Goal: Task Accomplishment & Management: Use online tool/utility

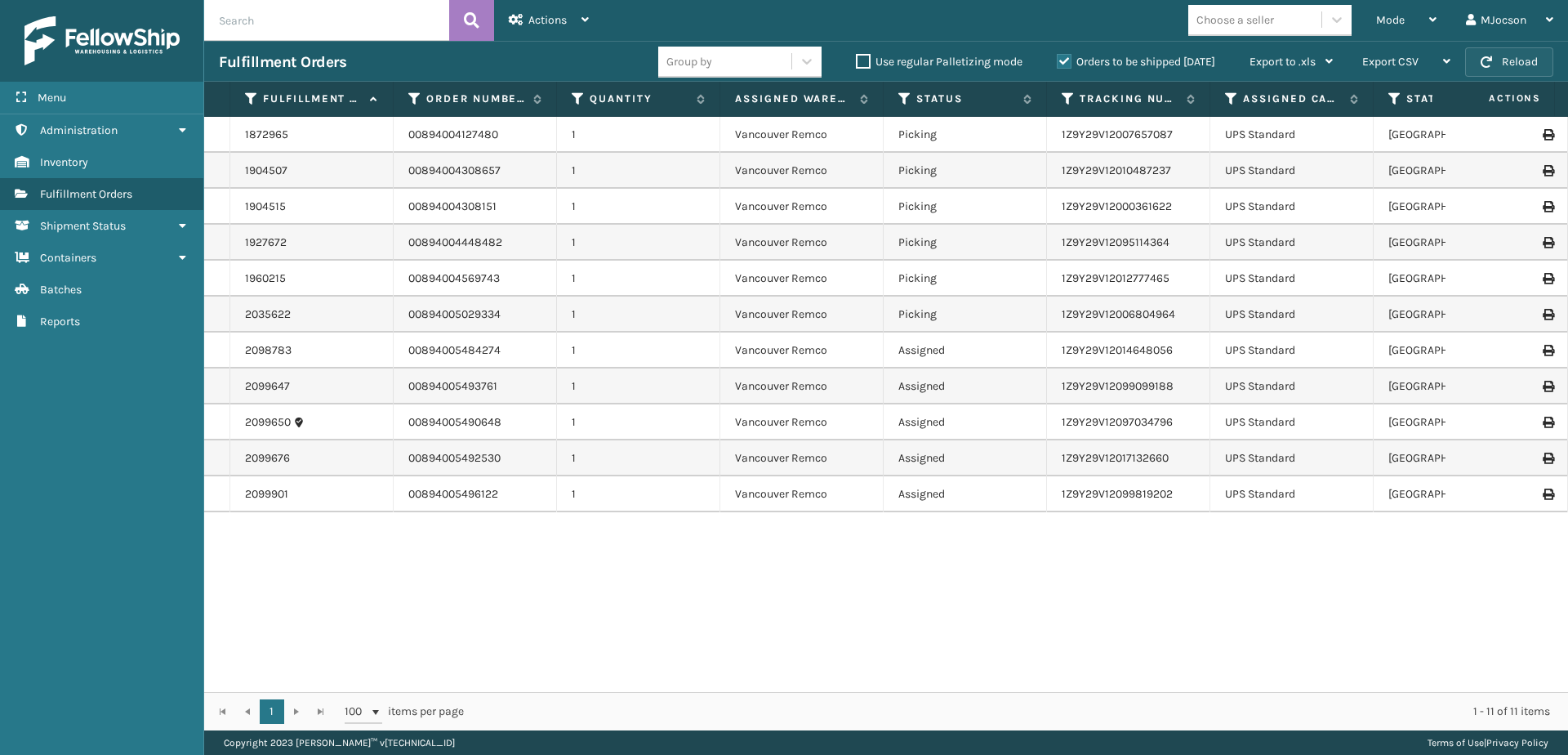
click at [1511, 66] on button "Reload" at bounding box center [1508, 62] width 88 height 29
click at [1495, 61] on button "Reload" at bounding box center [1508, 62] width 88 height 29
click at [1511, 62] on button "Reload" at bounding box center [1508, 62] width 88 height 29
click at [1523, 55] on button "Reload" at bounding box center [1508, 62] width 88 height 29
click at [1502, 60] on button "Reload" at bounding box center [1508, 62] width 88 height 29
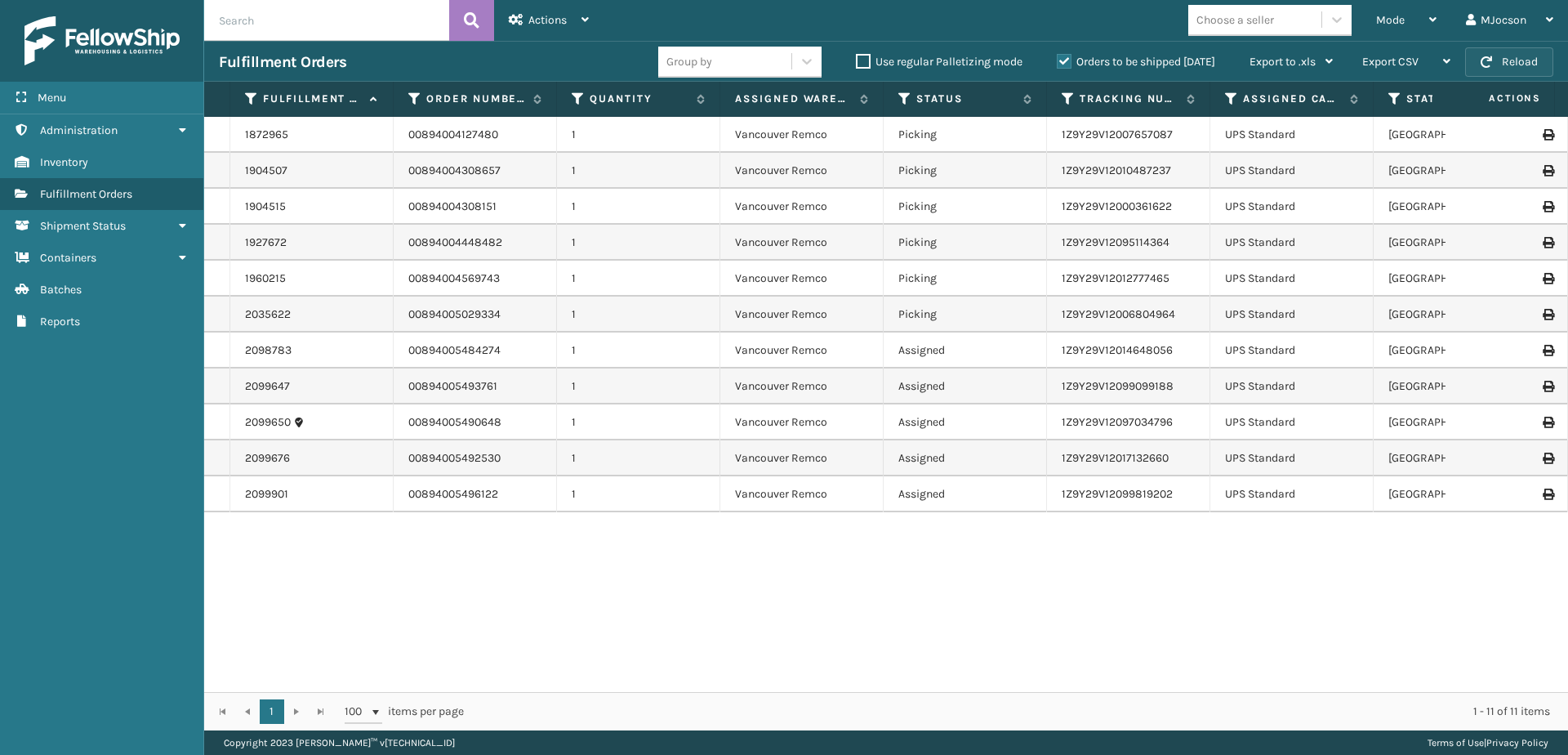
click at [1518, 54] on button "Reload" at bounding box center [1508, 62] width 88 height 29
click at [1503, 54] on button "Reload" at bounding box center [1508, 62] width 88 height 29
click at [1492, 63] on button "Reload" at bounding box center [1508, 62] width 88 height 29
click at [1499, 62] on button "Reload" at bounding box center [1508, 62] width 88 height 29
click at [1530, 66] on button "Reload" at bounding box center [1508, 62] width 88 height 29
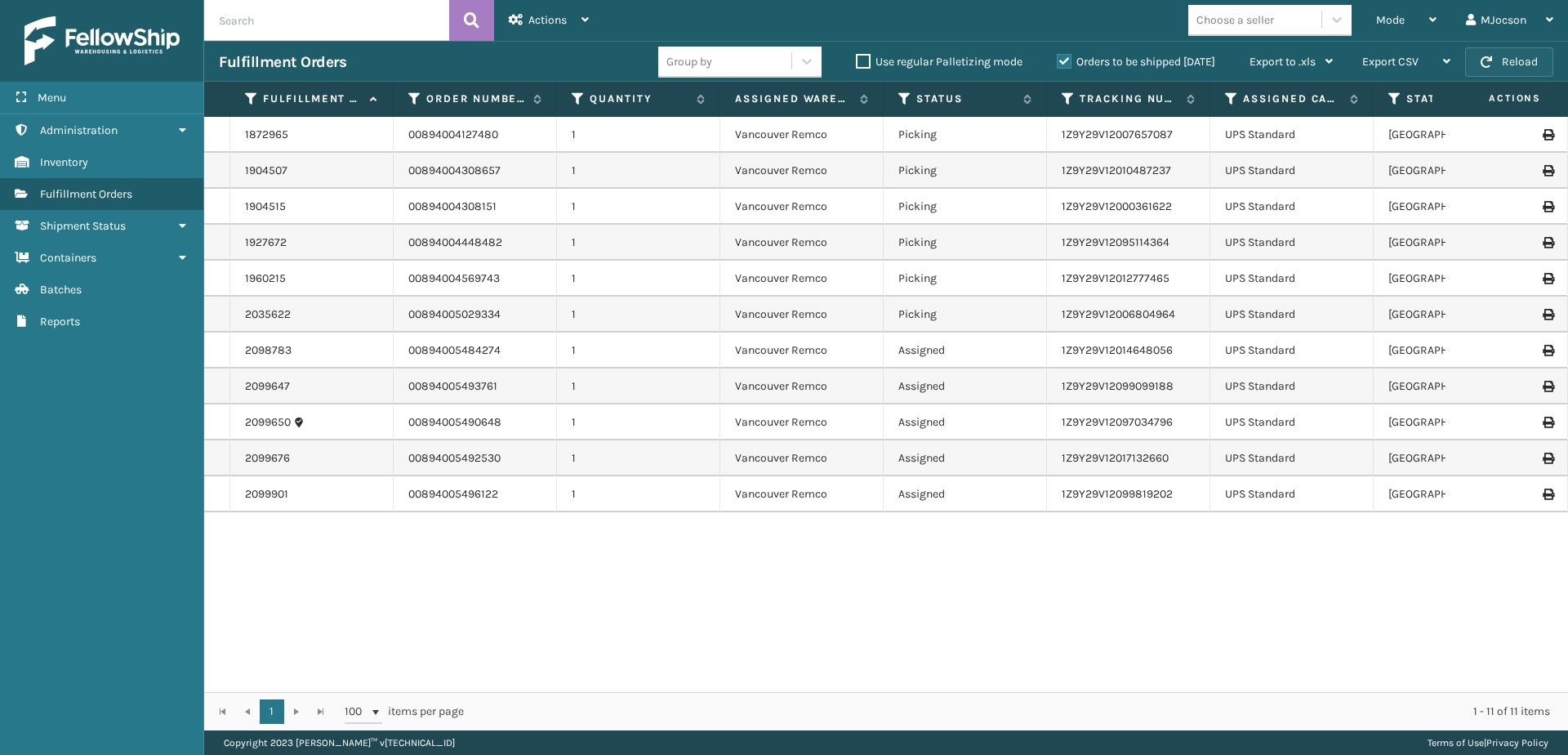
click at [1504, 62] on button "Reload" at bounding box center [1508, 62] width 88 height 29
click at [1519, 66] on button "Reload" at bounding box center [1508, 62] width 88 height 29
click at [1516, 65] on button "Reload" at bounding box center [1508, 62] width 88 height 29
click at [1493, 53] on button "Reload" at bounding box center [1508, 62] width 88 height 29
click at [1417, 24] on div "Mode" at bounding box center [1406, 21] width 61 height 41
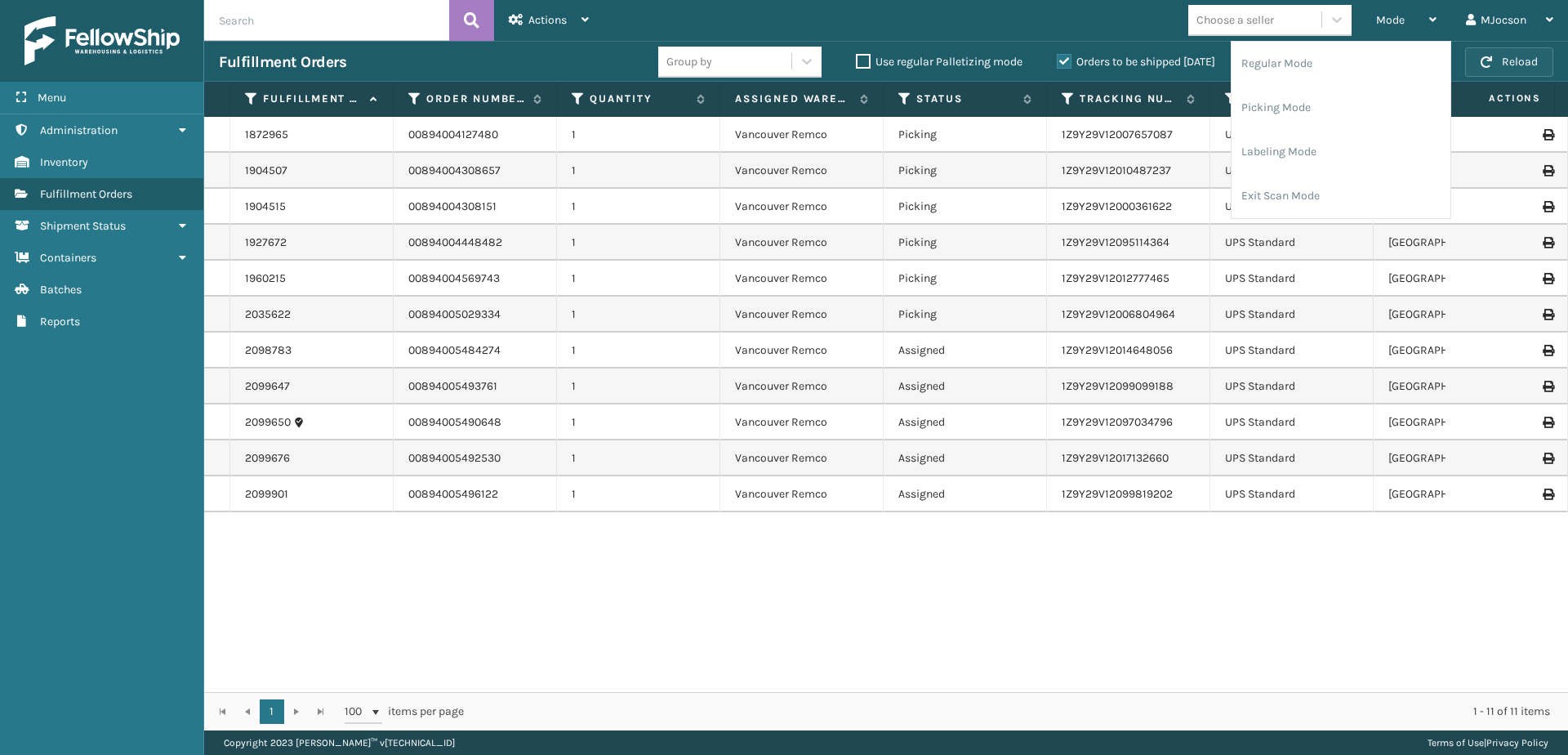
click at [1539, 69] on button "Reload" at bounding box center [1508, 62] width 88 height 29
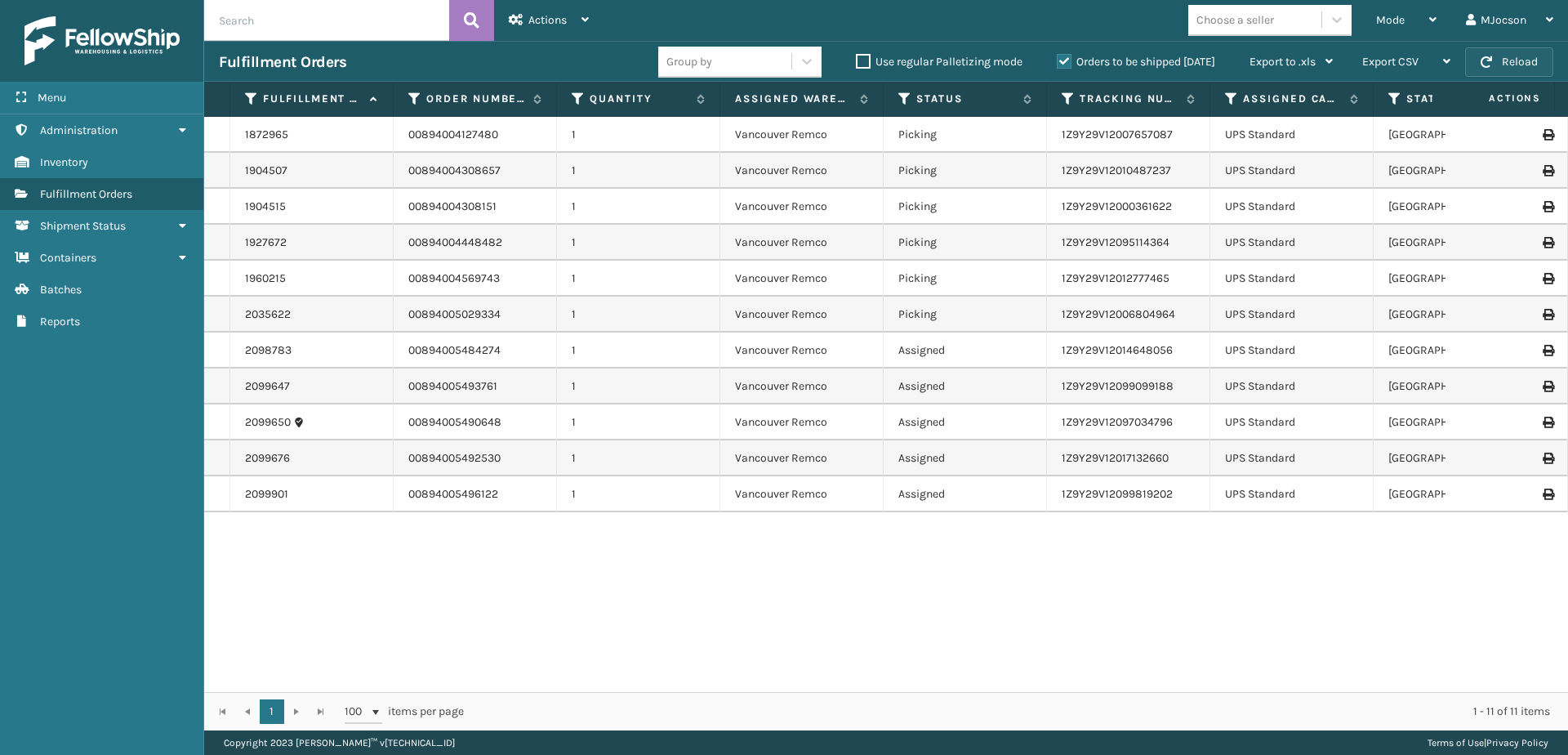
click at [1536, 69] on button "Reload" at bounding box center [1508, 62] width 88 height 29
click at [1522, 60] on button "Reload" at bounding box center [1508, 62] width 88 height 29
click at [1497, 63] on button "Reload" at bounding box center [1508, 62] width 88 height 29
click at [1513, 62] on button "Reload" at bounding box center [1508, 62] width 88 height 29
click at [1510, 60] on button "Reload" at bounding box center [1508, 62] width 88 height 29
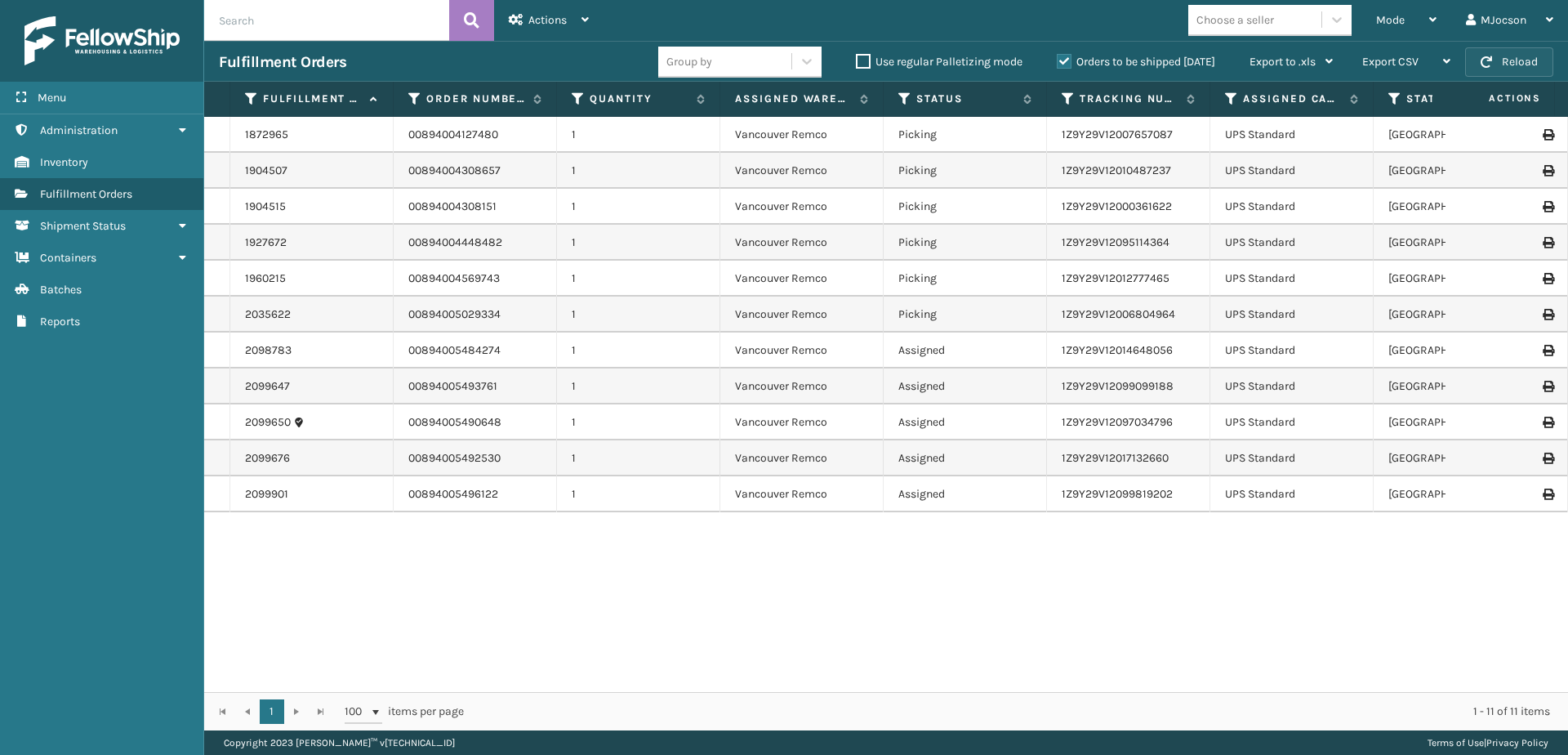
click at [1497, 64] on button "Reload" at bounding box center [1508, 62] width 88 height 29
click at [1501, 67] on button "Reload" at bounding box center [1508, 62] width 88 height 29
click at [86, 272] on link "Containers" at bounding box center [102, 258] width 203 height 32
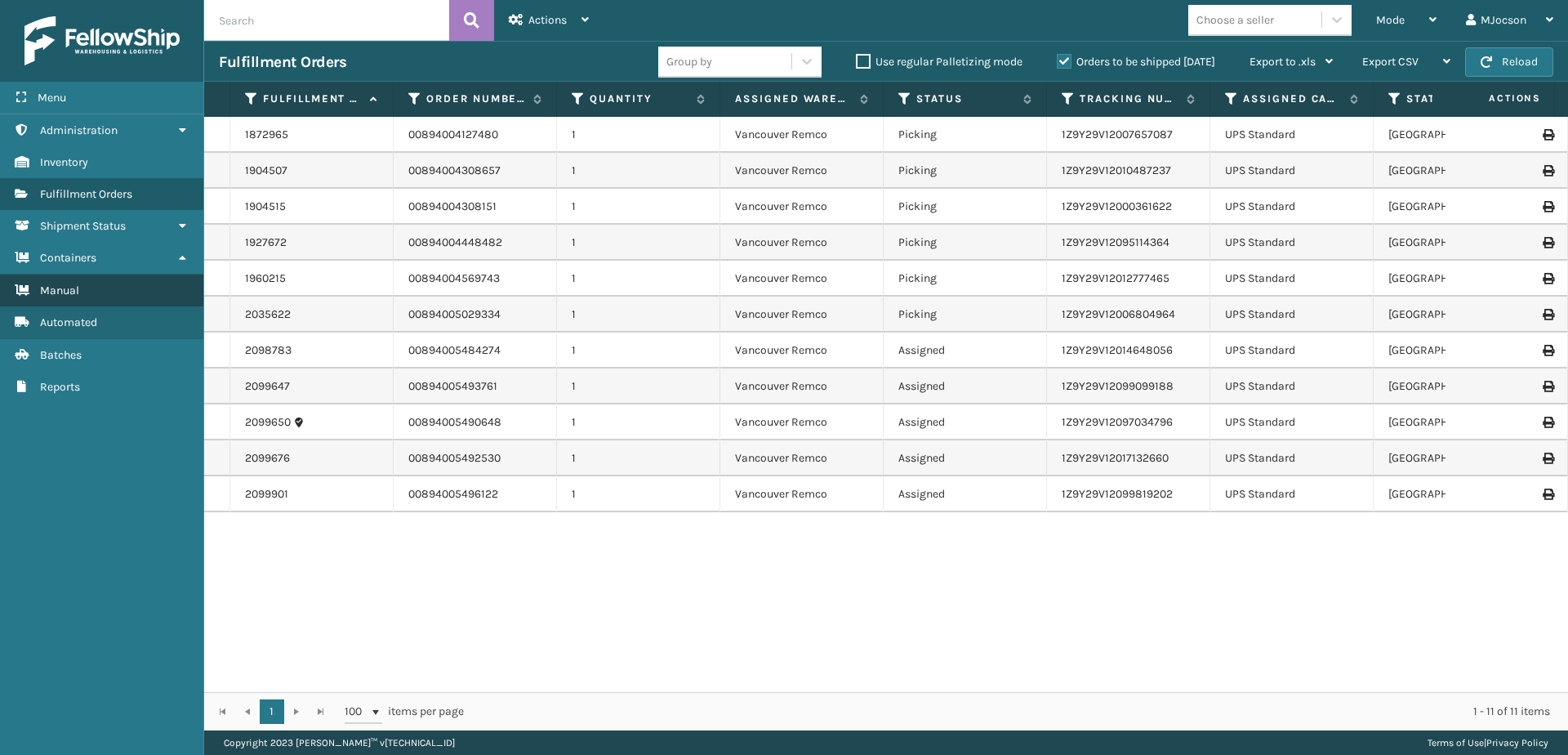
click at [80, 291] on link "Manual" at bounding box center [102, 291] width 203 height 32
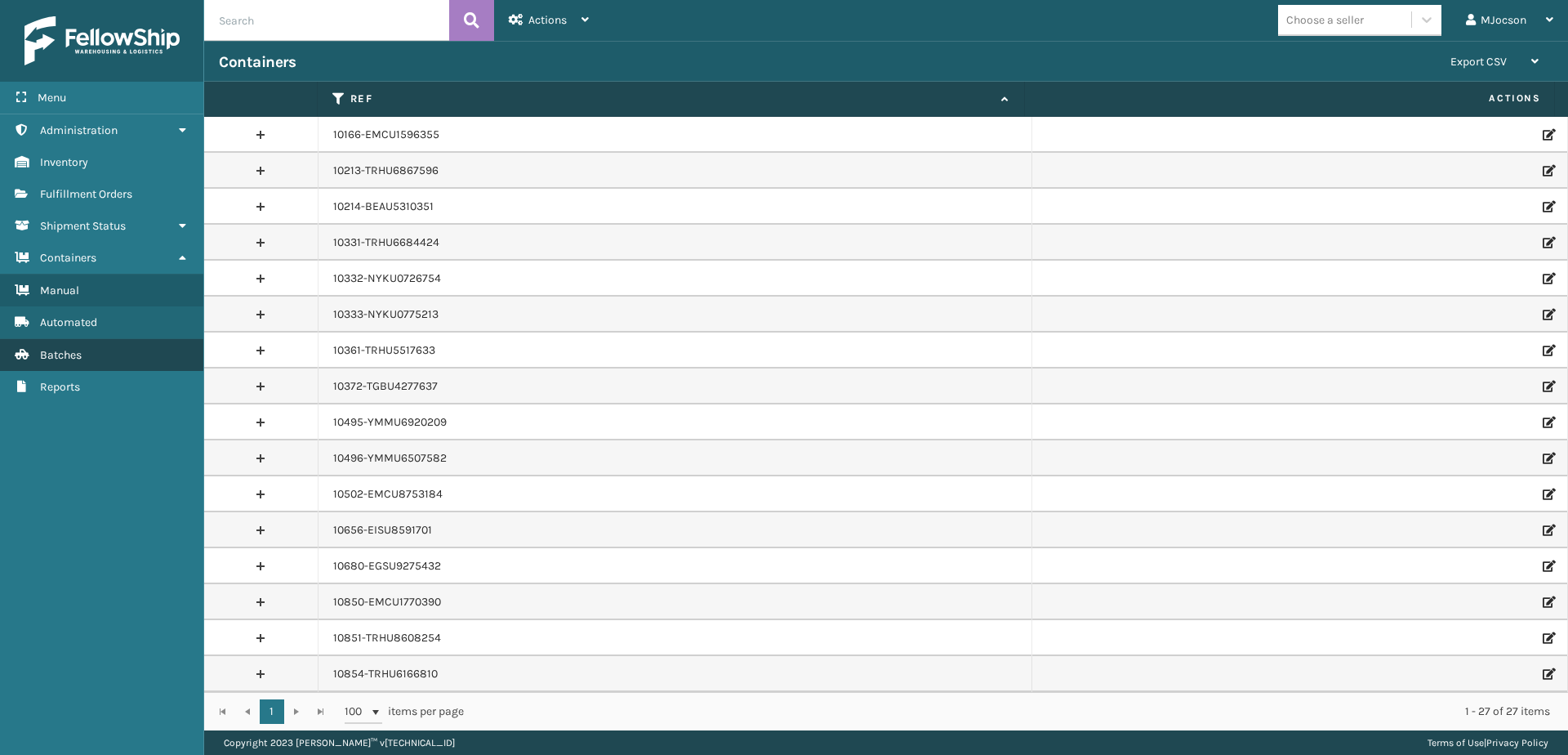
click at [80, 357] on span "Batches" at bounding box center [61, 355] width 42 height 14
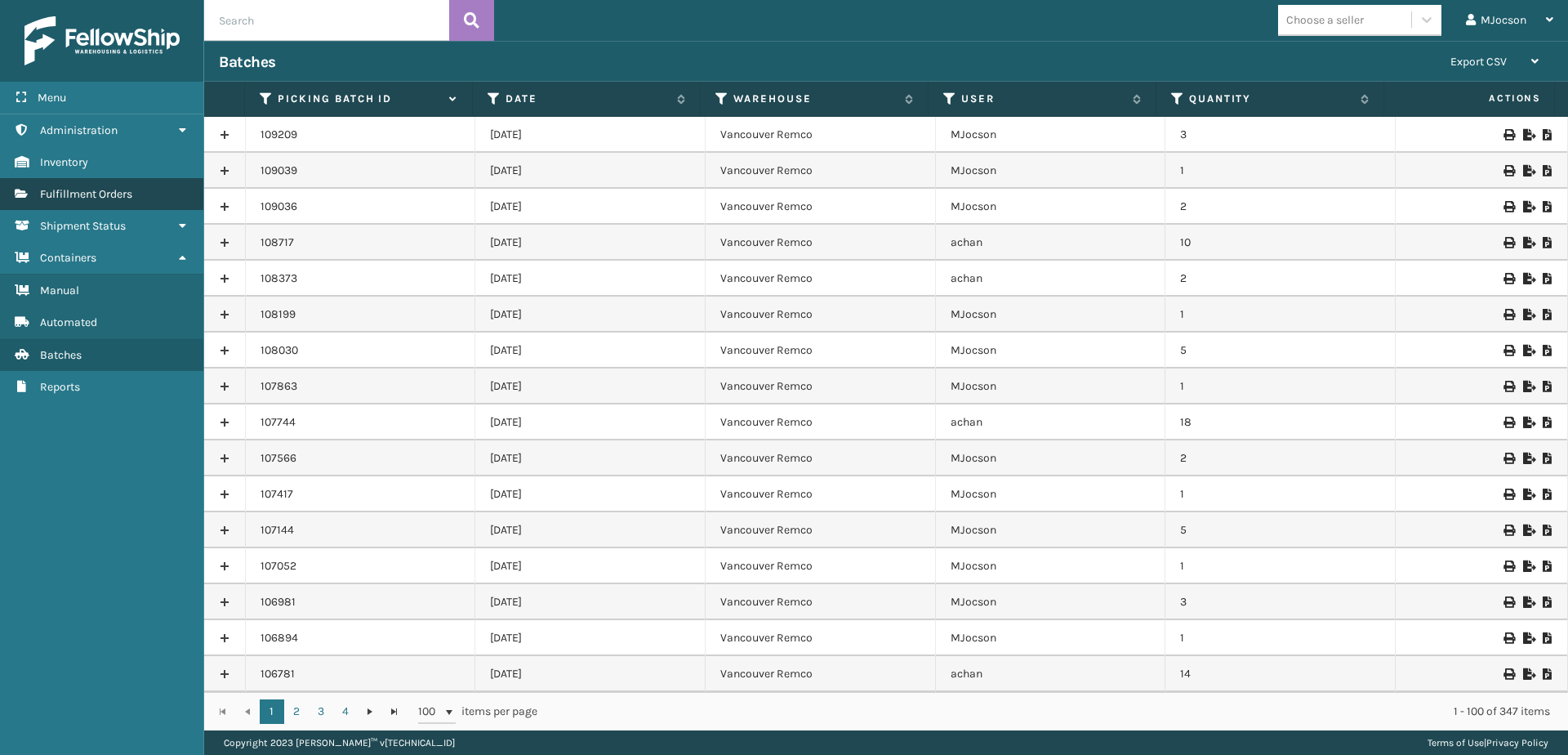
click at [69, 206] on link "Fulfillment Orders" at bounding box center [102, 194] width 203 height 32
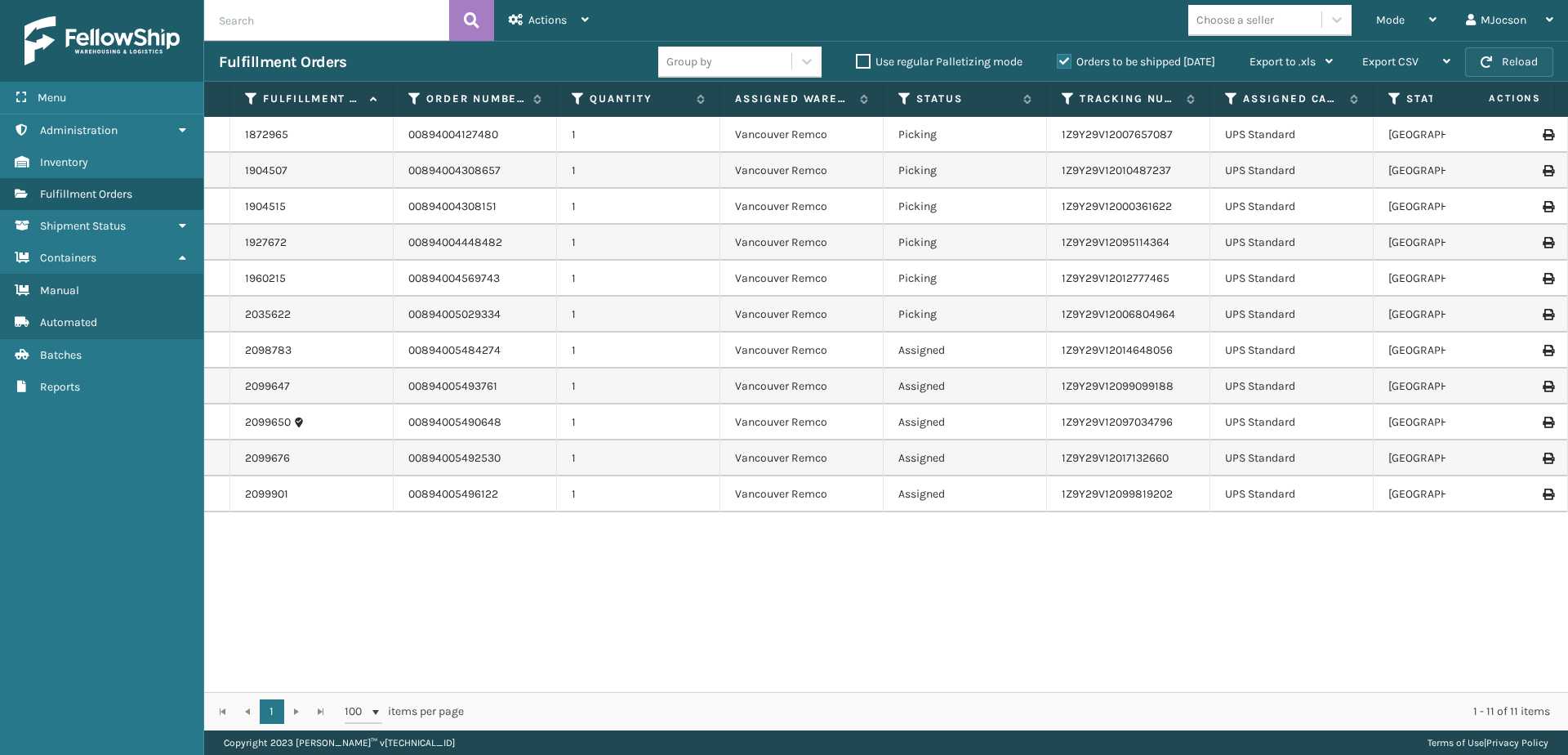
click at [1493, 65] on button "Reload" at bounding box center [1508, 62] width 88 height 29
click at [1512, 63] on button "Reload" at bounding box center [1508, 62] width 88 height 29
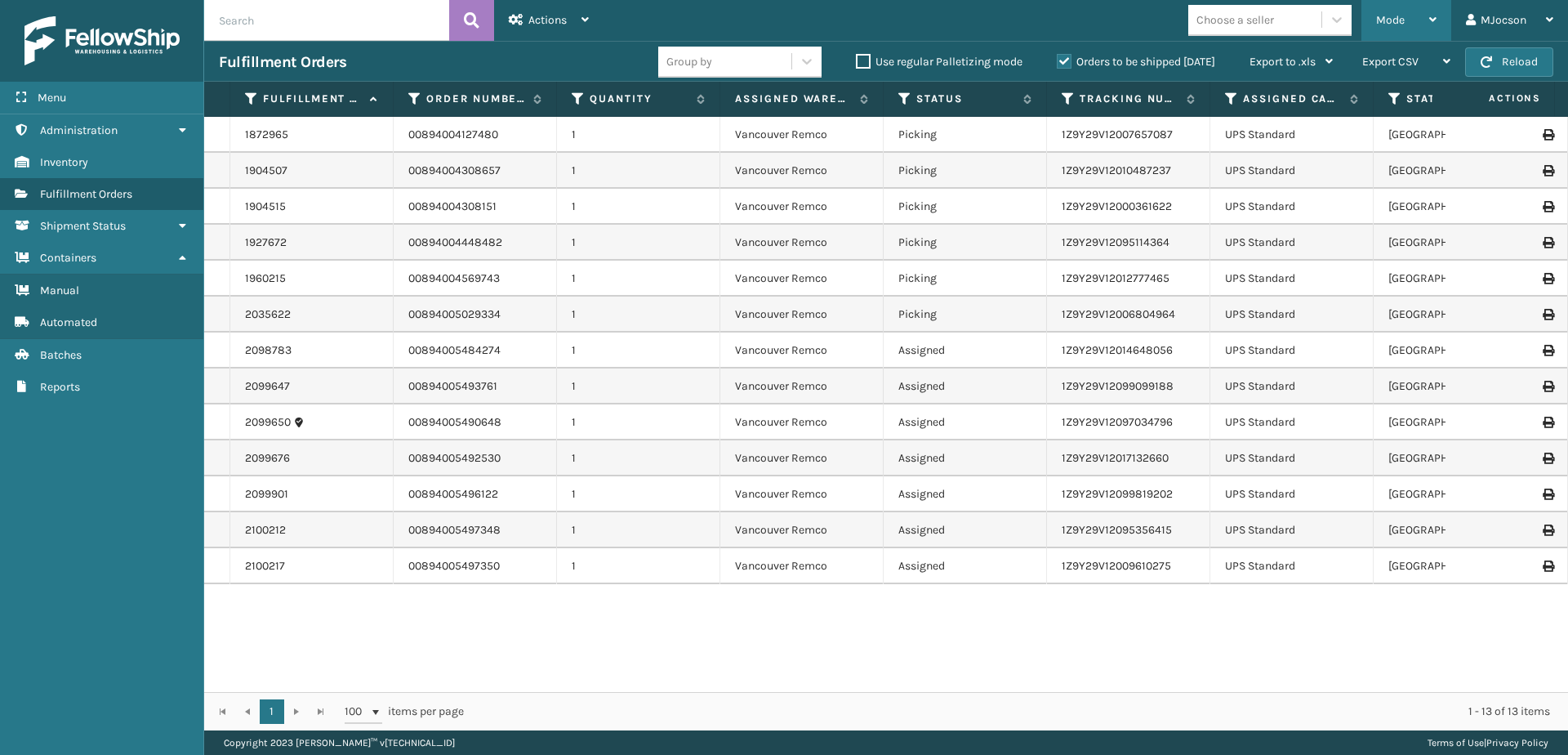
click at [1395, 27] on div "Mode" at bounding box center [1406, 21] width 61 height 41
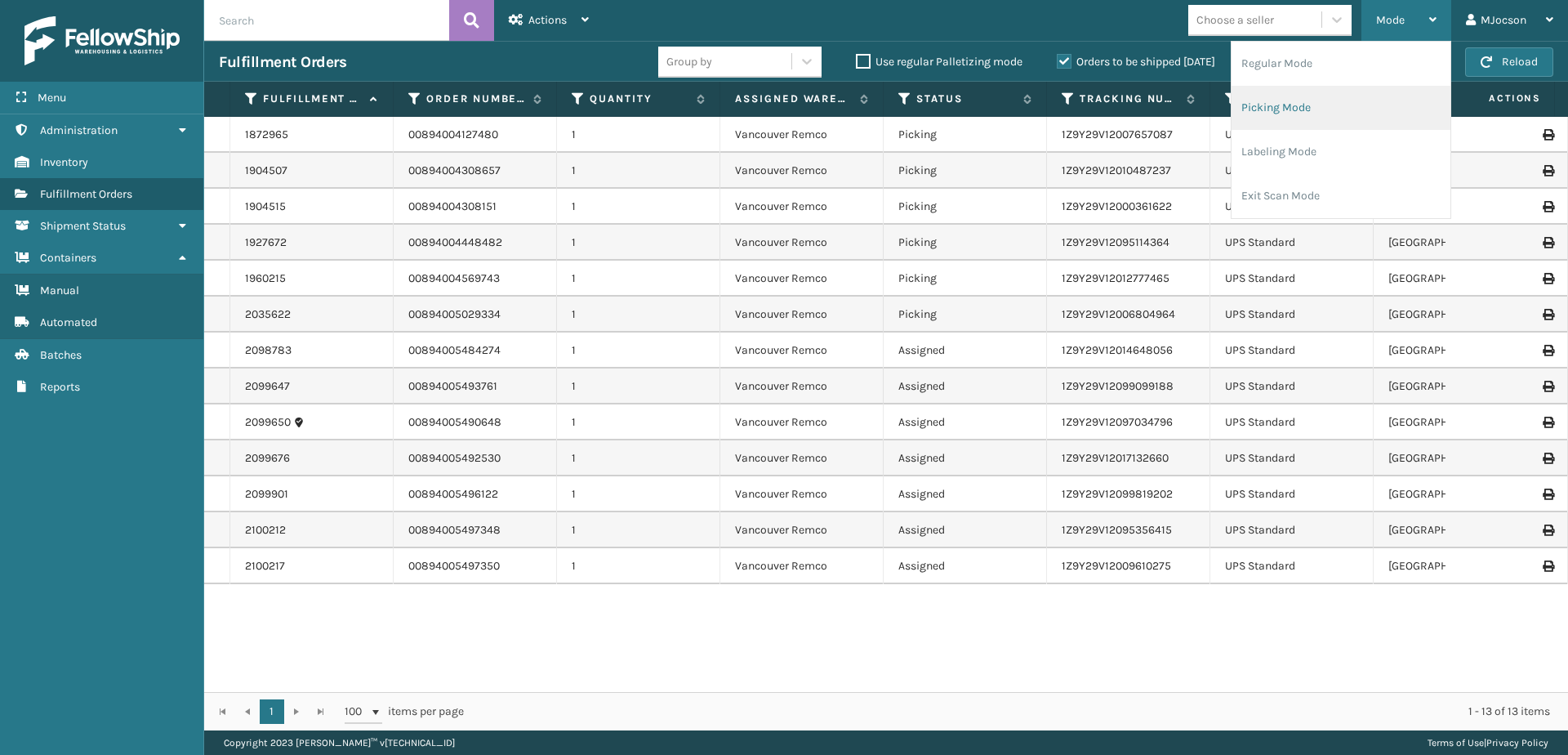
click at [1284, 112] on li "Picking Mode" at bounding box center [1341, 107] width 219 height 44
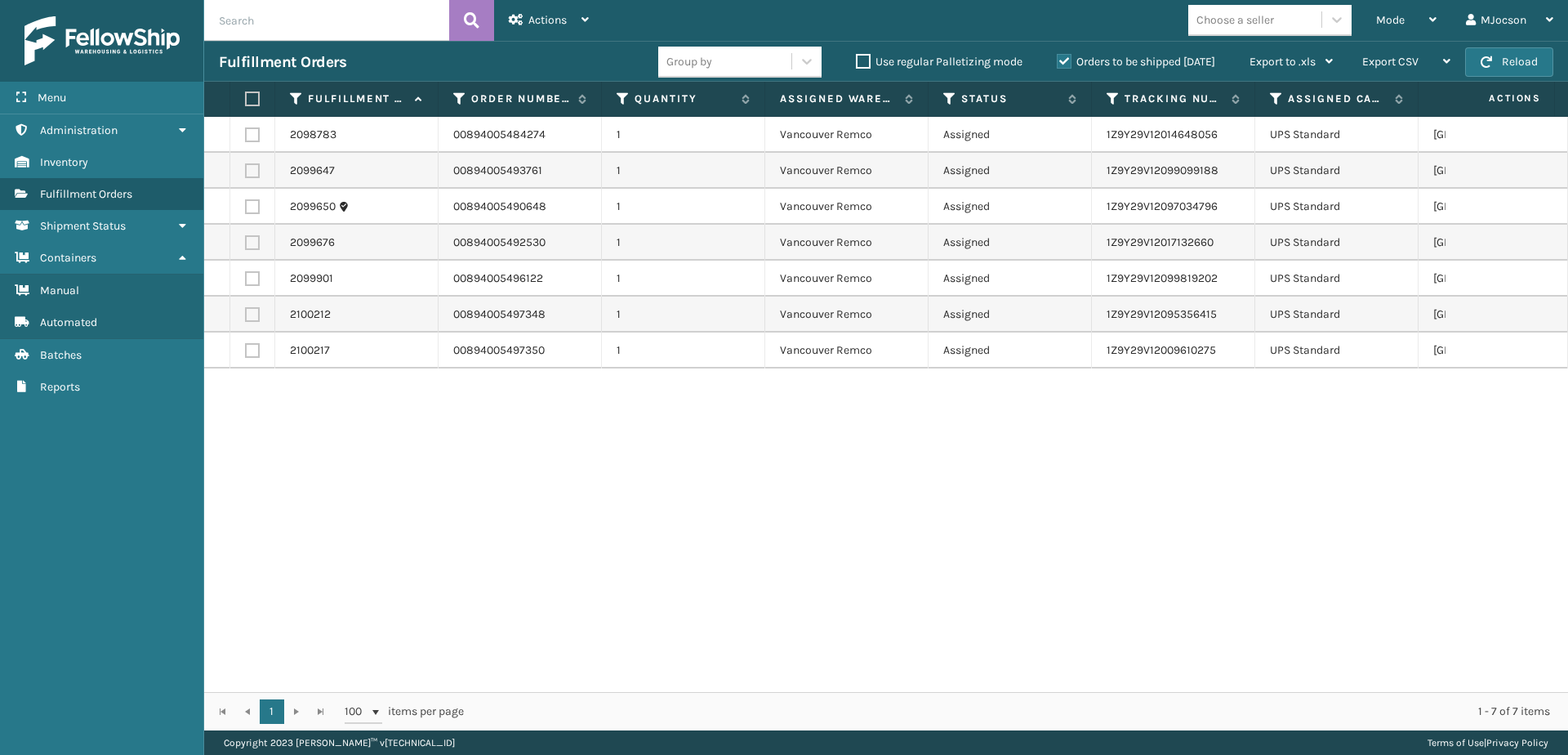
click at [249, 101] on label at bounding box center [249, 99] width 10 height 14
click at [246, 101] on input "checkbox" at bounding box center [245, 99] width 1 height 11
checkbox input "true"
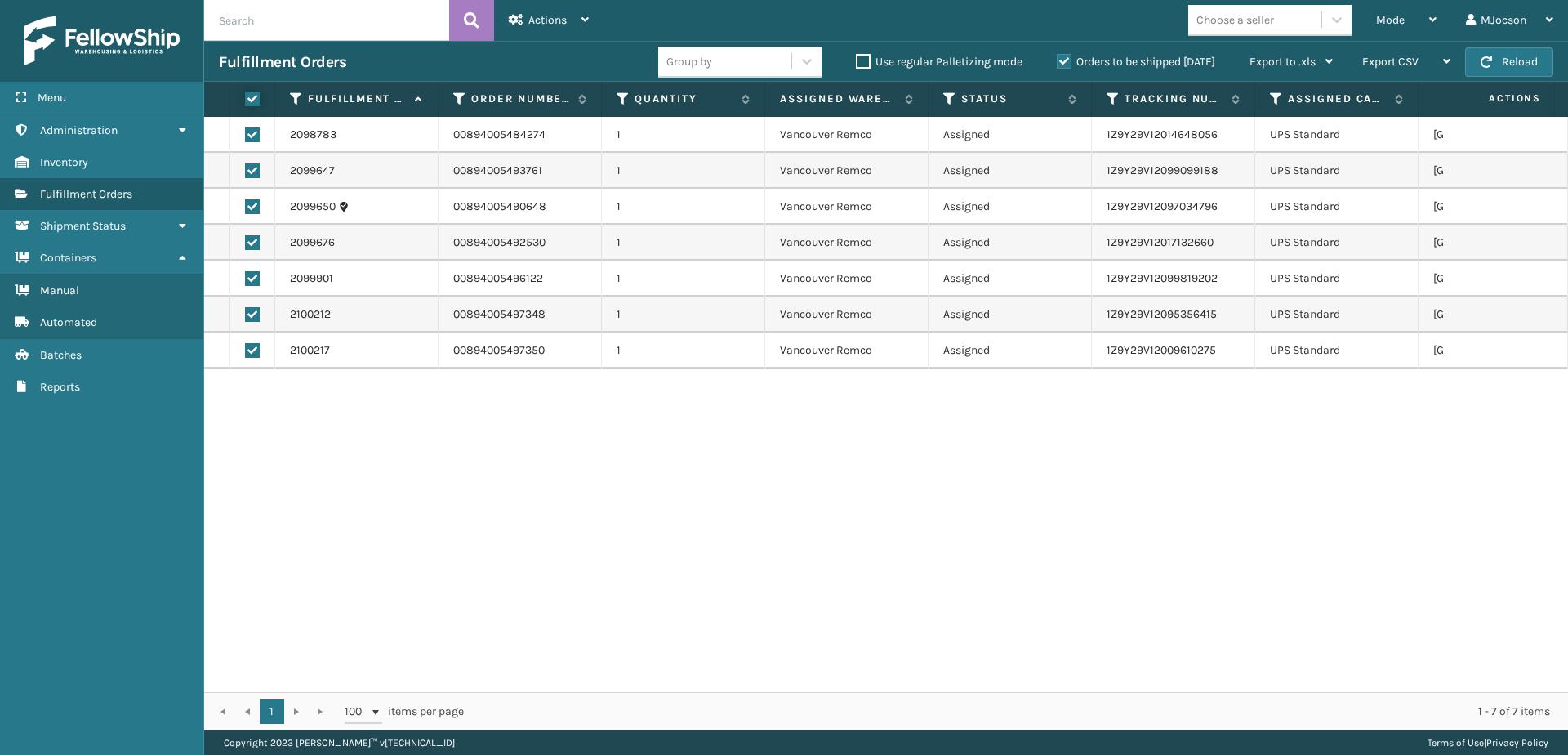
checkbox input "true"
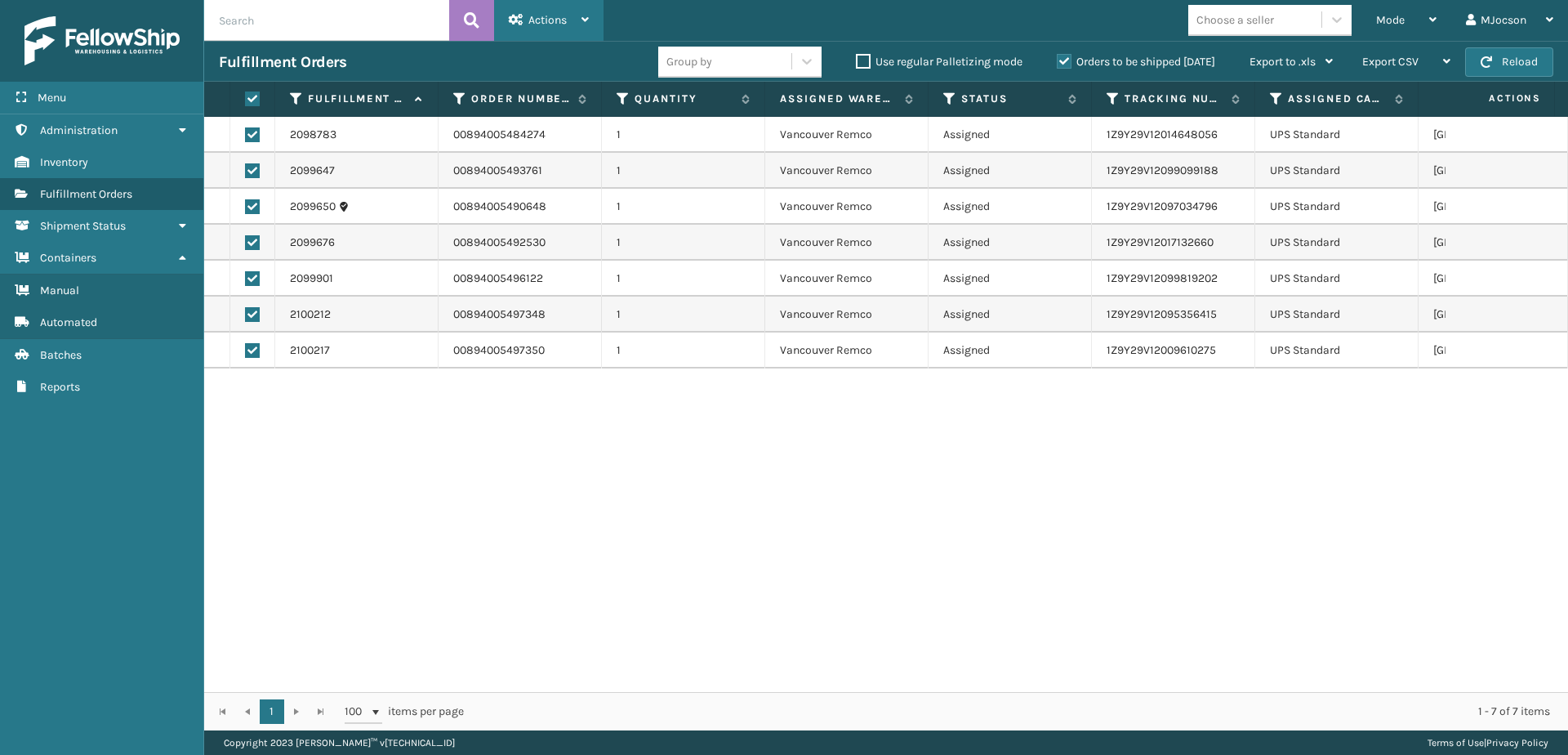
click at [537, 23] on span "Actions" at bounding box center [547, 21] width 38 height 14
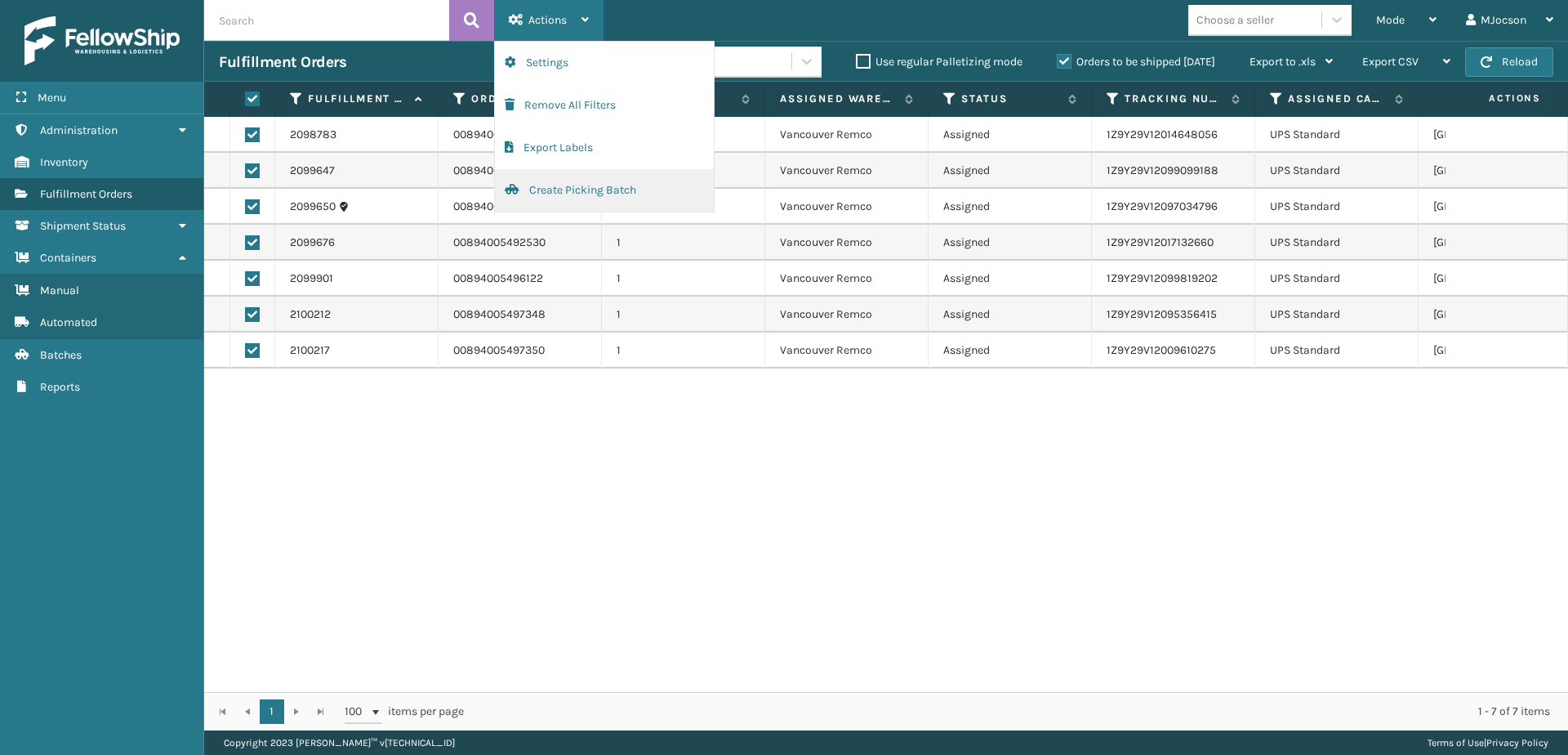
click at [563, 185] on button "Create Picking Batch" at bounding box center [604, 191] width 219 height 43
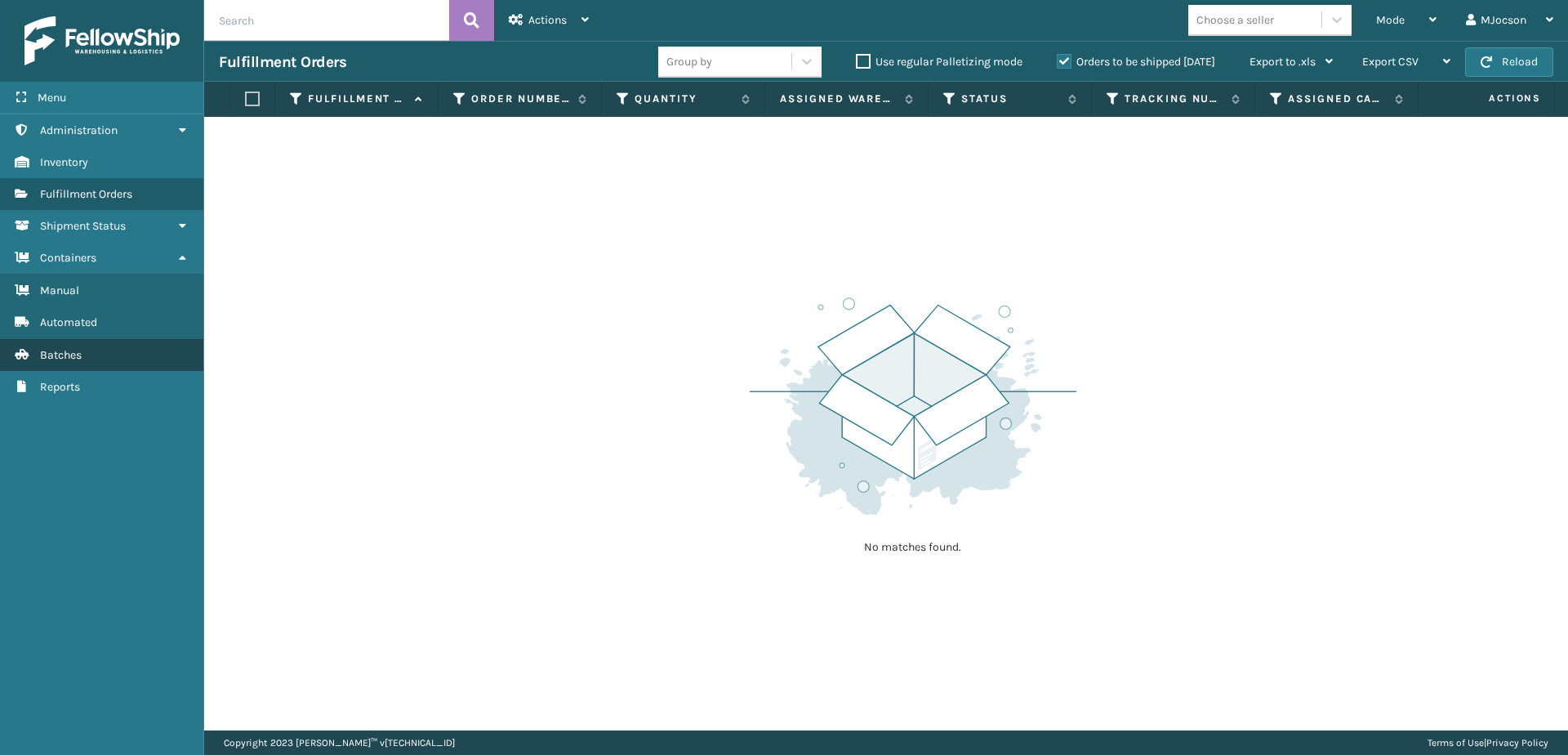
click at [66, 357] on span "Batches" at bounding box center [61, 355] width 42 height 14
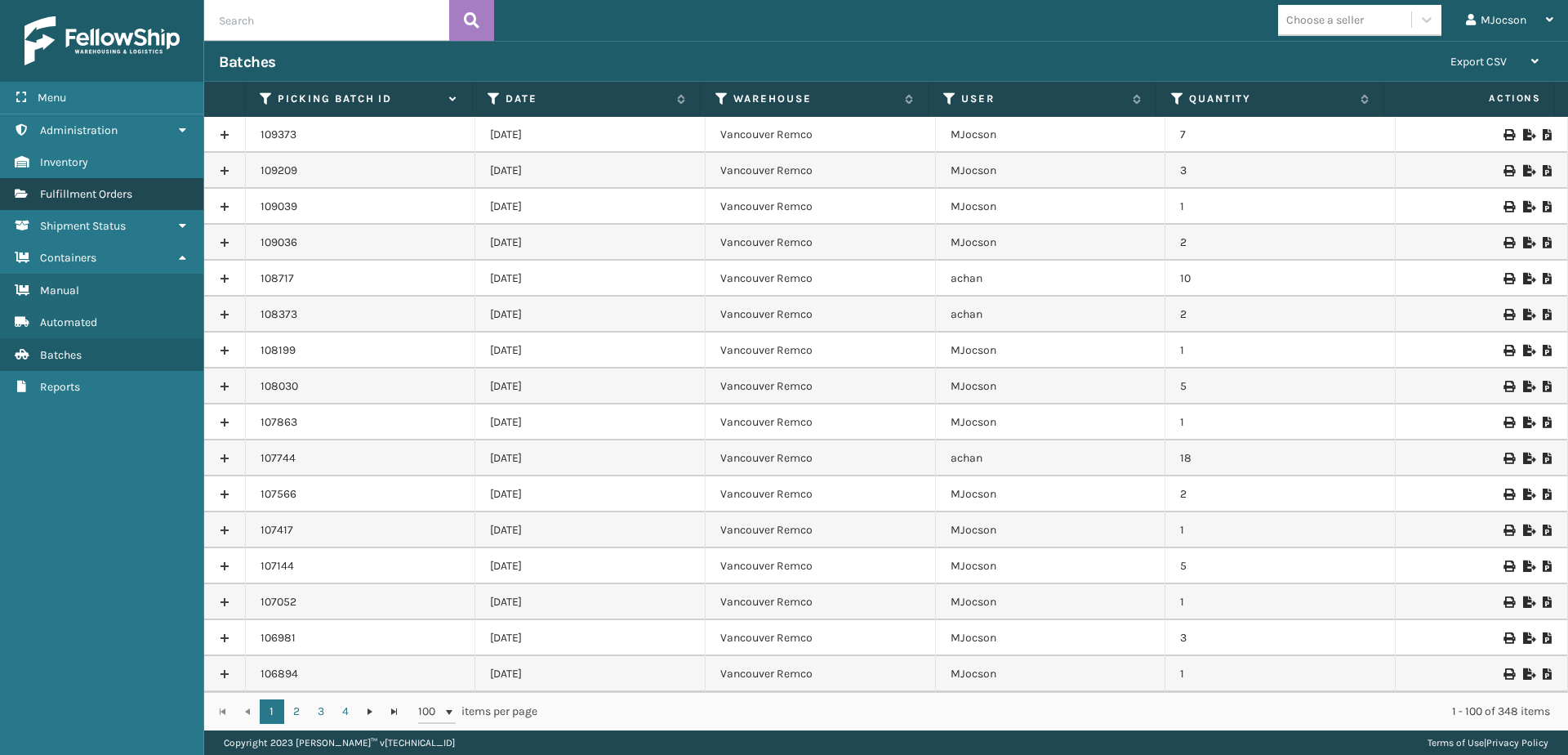
click at [115, 204] on link "Fulfillment Orders" at bounding box center [102, 194] width 203 height 32
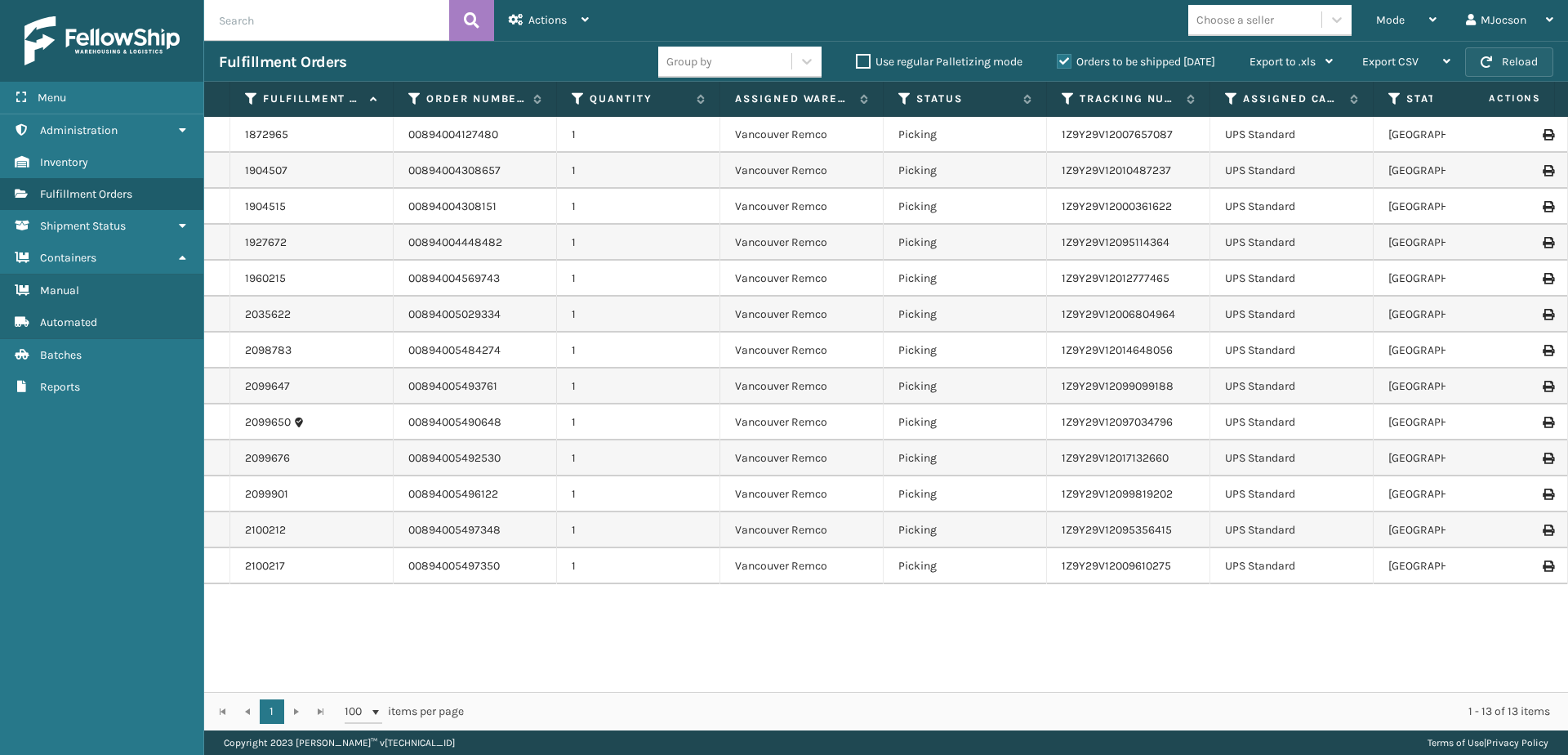
click at [1495, 59] on button "Reload" at bounding box center [1508, 62] width 88 height 29
click at [41, 353] on span "Batches" at bounding box center [61, 355] width 42 height 14
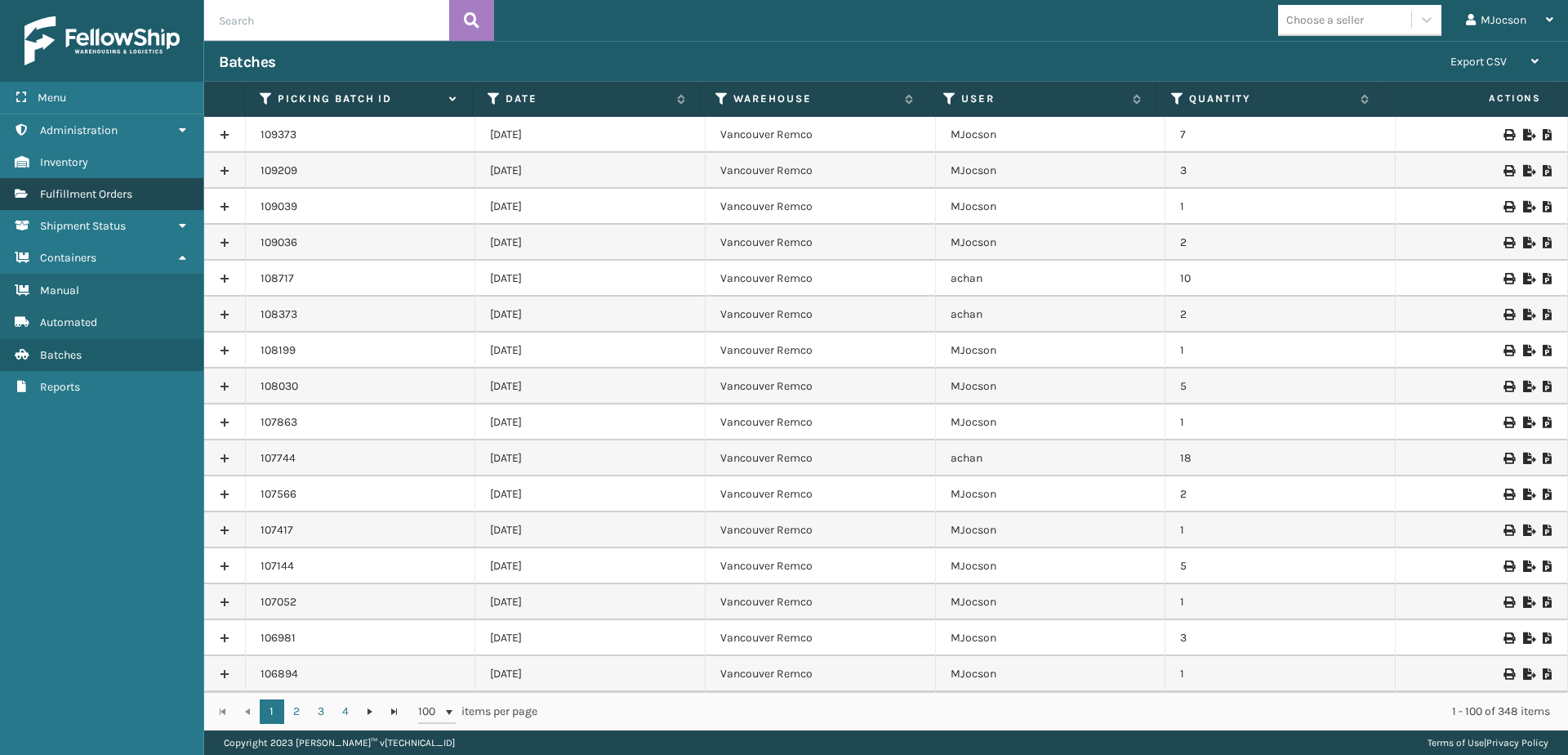
click at [85, 193] on span "Fulfillment Orders" at bounding box center [86, 194] width 93 height 14
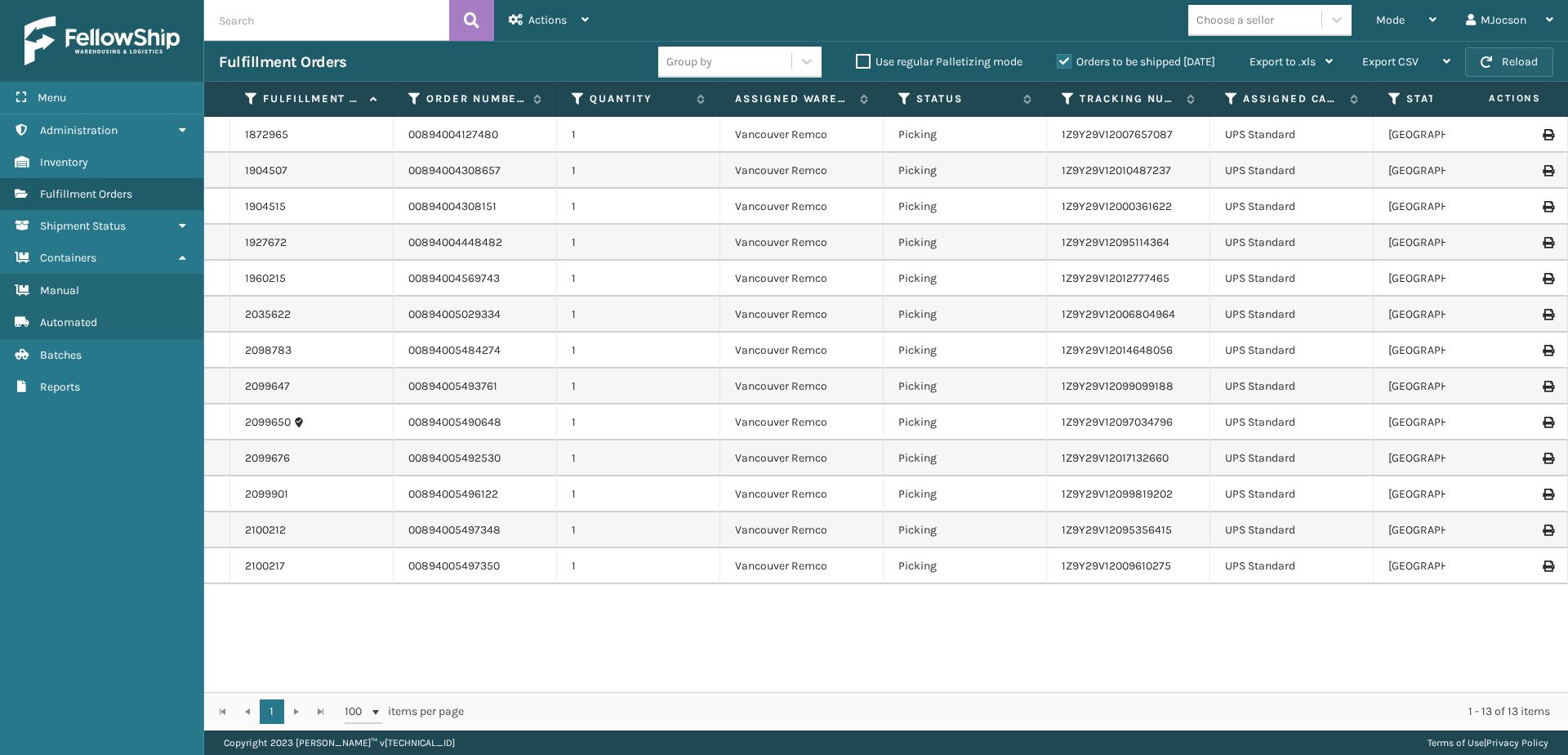
click at [1519, 64] on button "Reload" at bounding box center [1508, 62] width 88 height 29
click at [1491, 59] on span "button" at bounding box center [1486, 62] width 12 height 12
click at [1417, 23] on div "Mode" at bounding box center [1406, 21] width 61 height 41
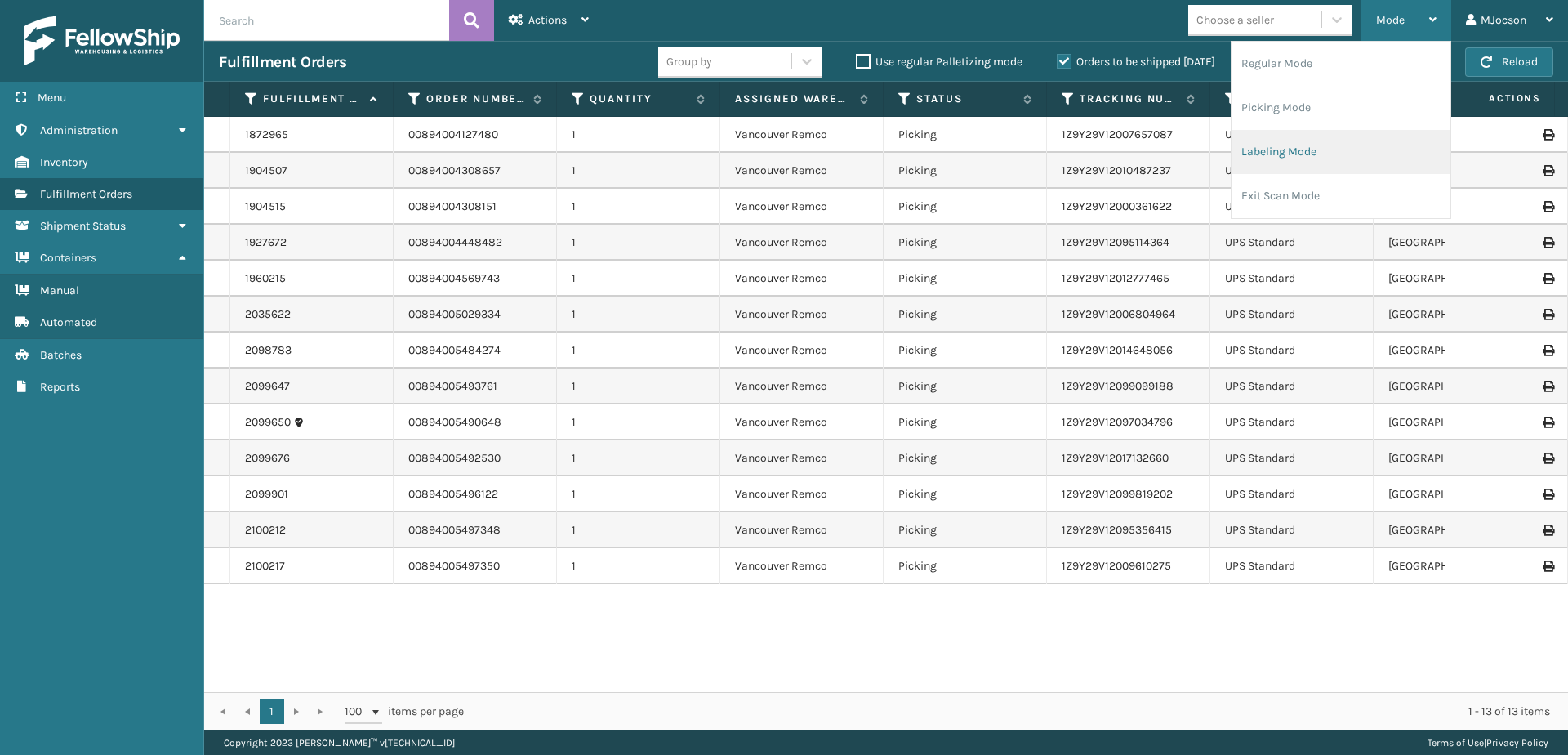
click at [1323, 151] on li "Labeling Mode" at bounding box center [1341, 152] width 219 height 44
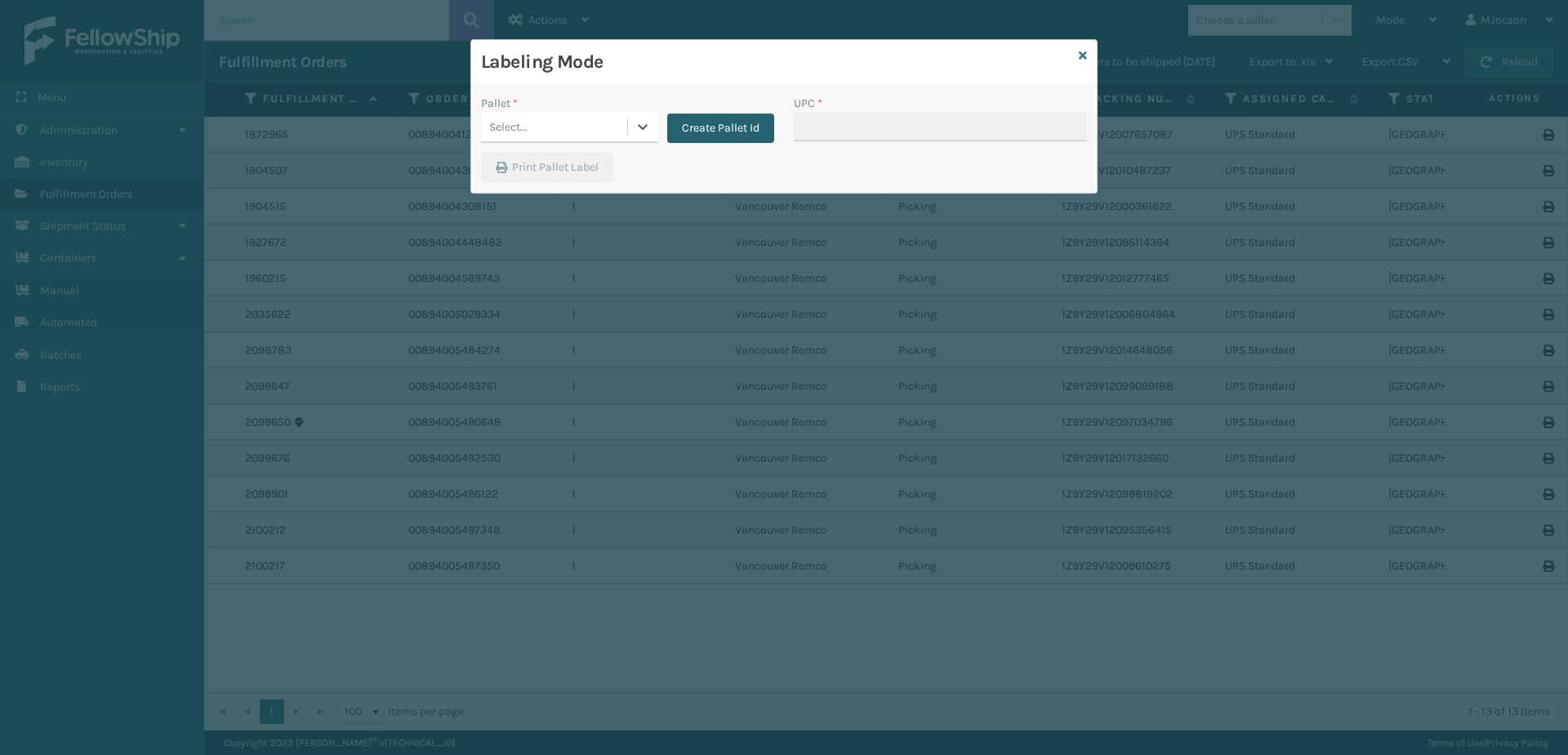
click at [698, 134] on button "Create Pallet Id" at bounding box center [721, 127] width 107 height 29
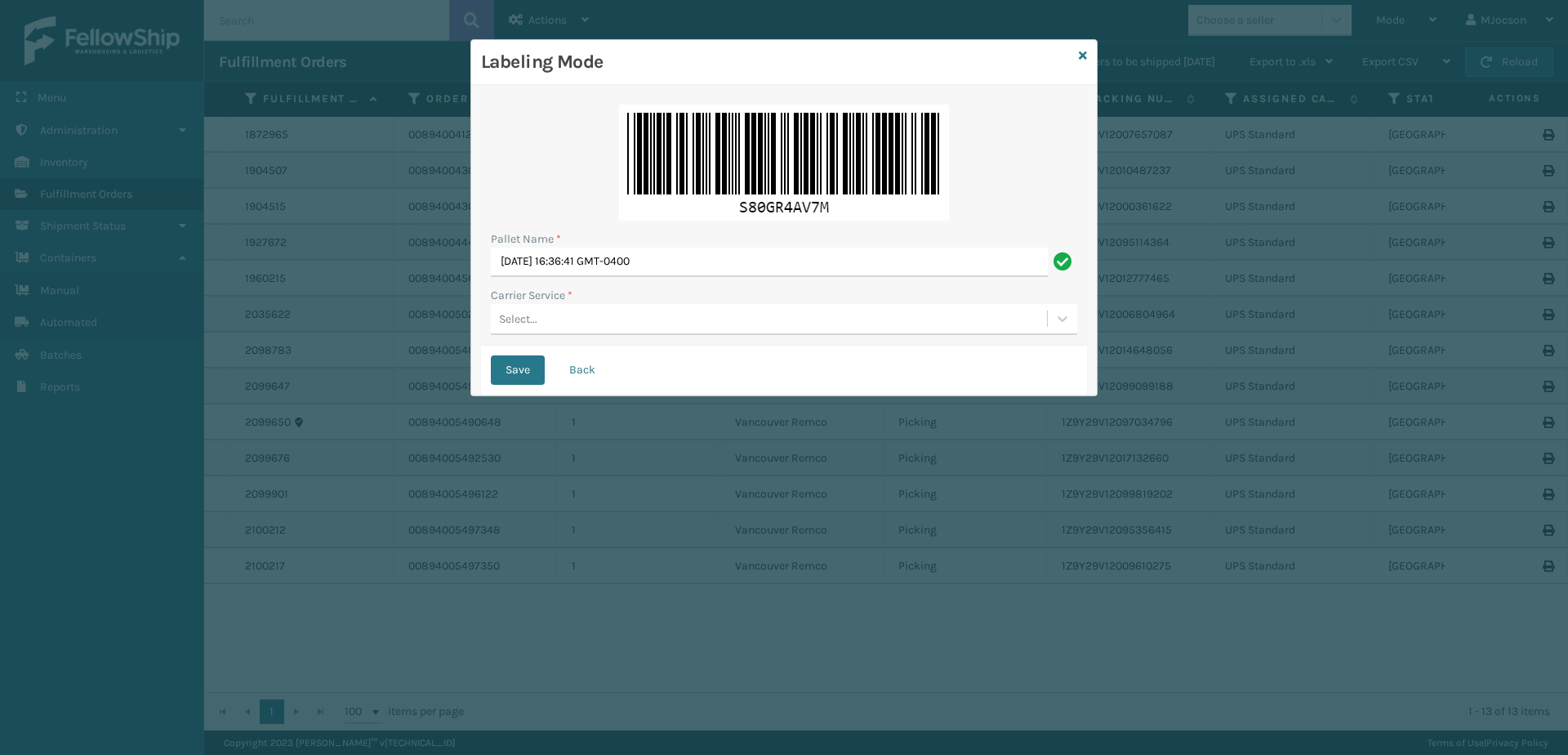
click at [518, 308] on div "Select..." at bounding box center [769, 319] width 556 height 27
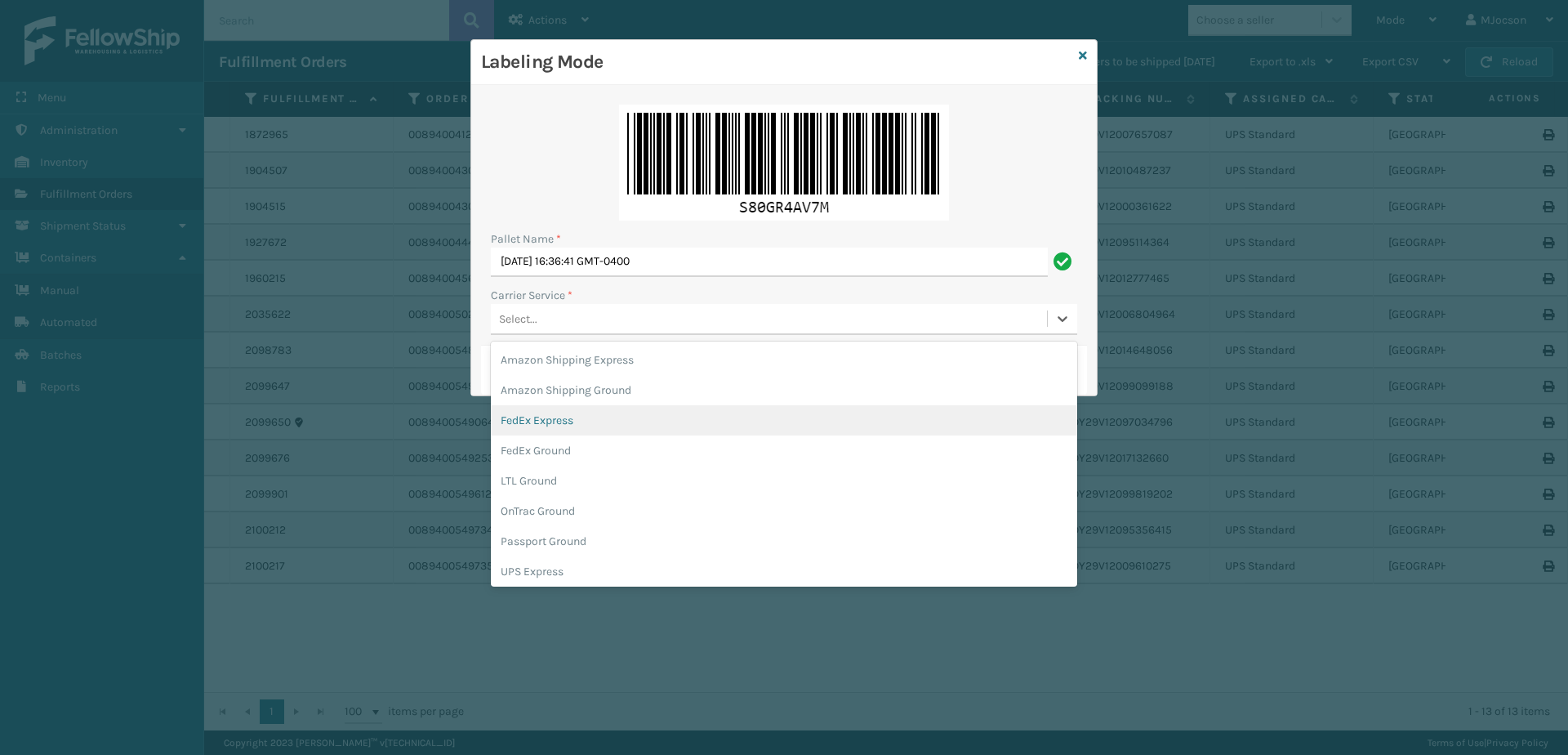
scroll to position [94, 0]
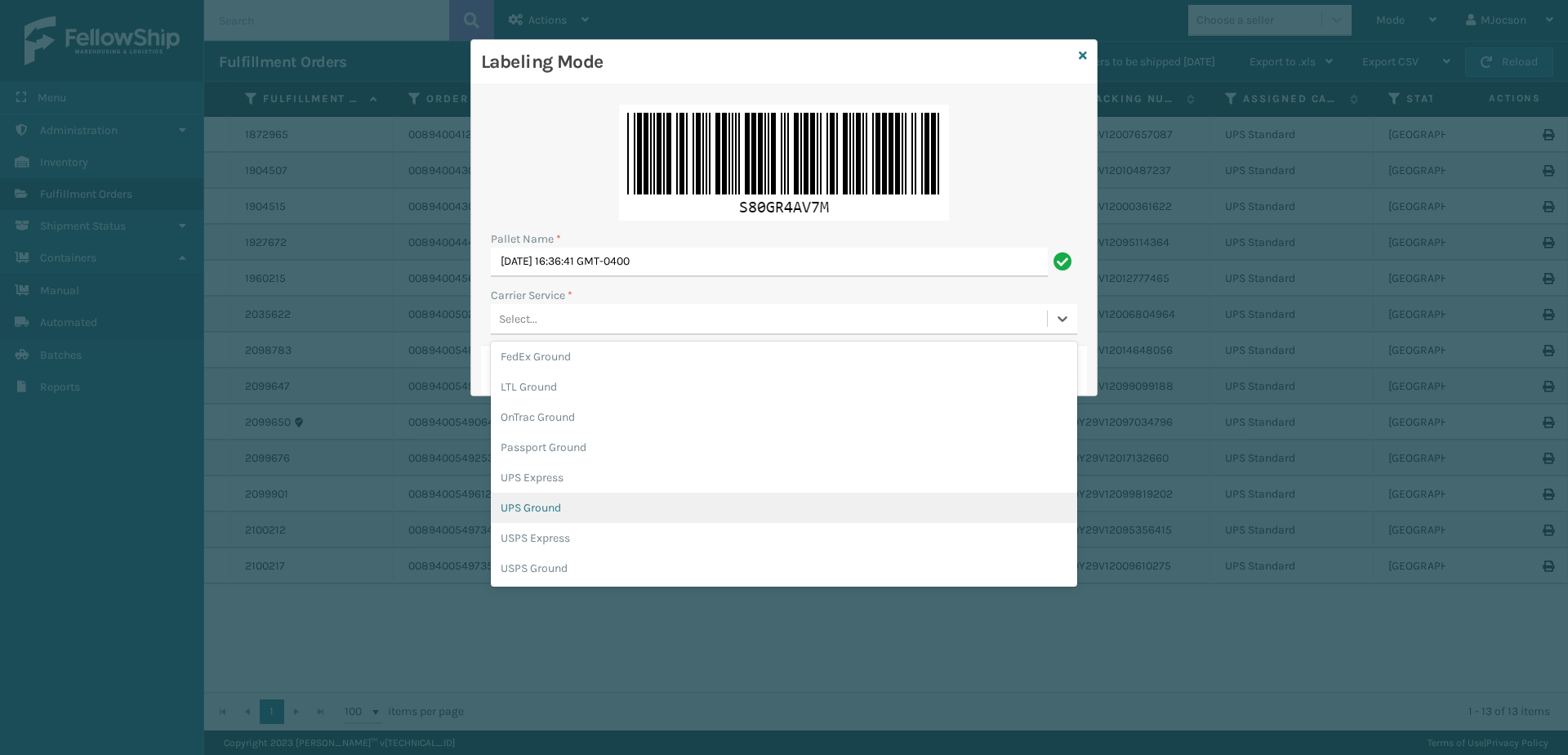
click at [524, 516] on div "UPS Ground" at bounding box center [784, 508] width 586 height 30
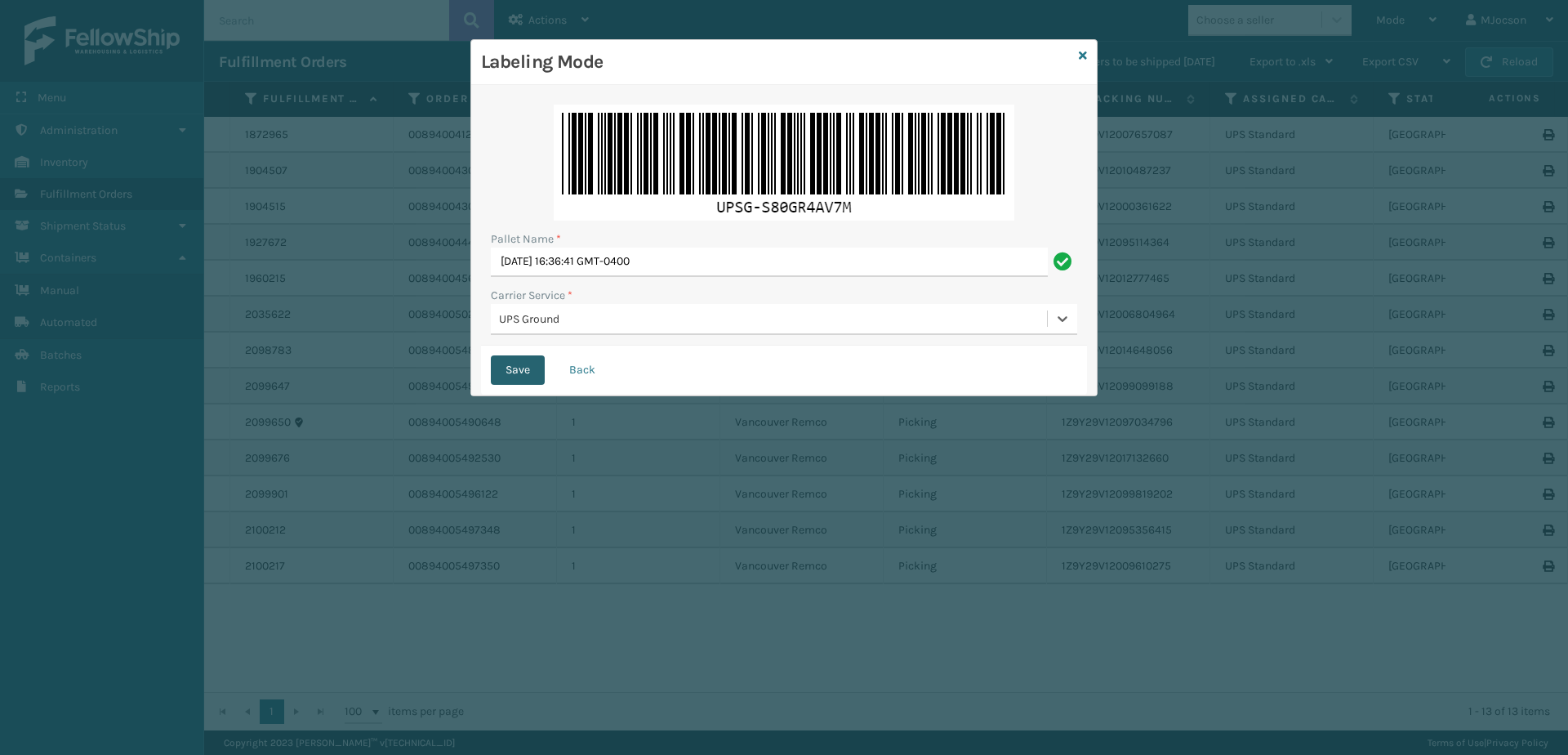
click at [510, 357] on button "Save" at bounding box center [518, 370] width 53 height 29
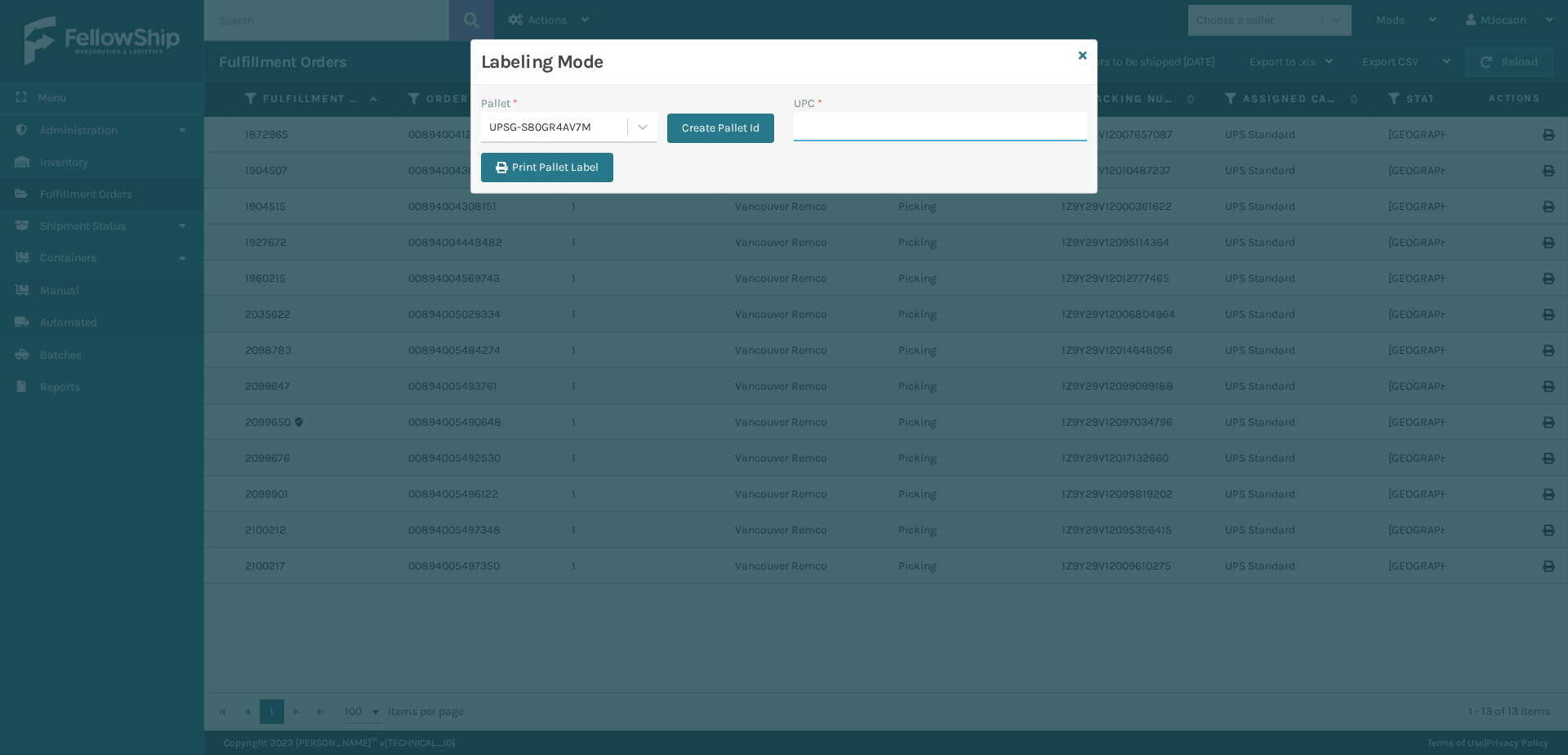
click at [821, 127] on input "UPC *" at bounding box center [940, 127] width 293 height 29
click at [1088, 54] on div "Labeling Mode" at bounding box center [784, 62] width 625 height 45
click at [1082, 53] on icon at bounding box center [1082, 55] width 8 height 12
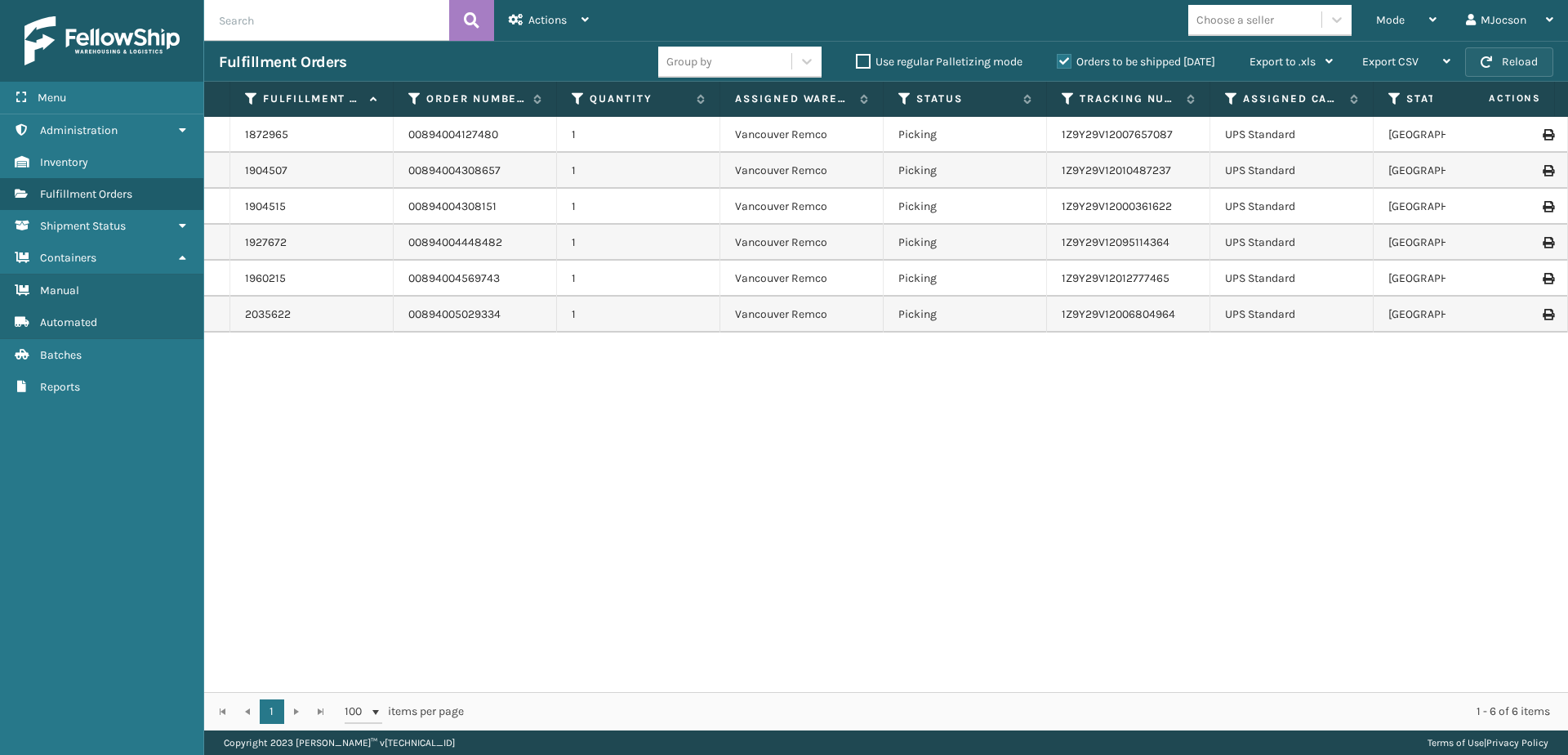
click at [1494, 64] on button "Reload" at bounding box center [1508, 62] width 88 height 29
